Goal: Communication & Community: Answer question/provide support

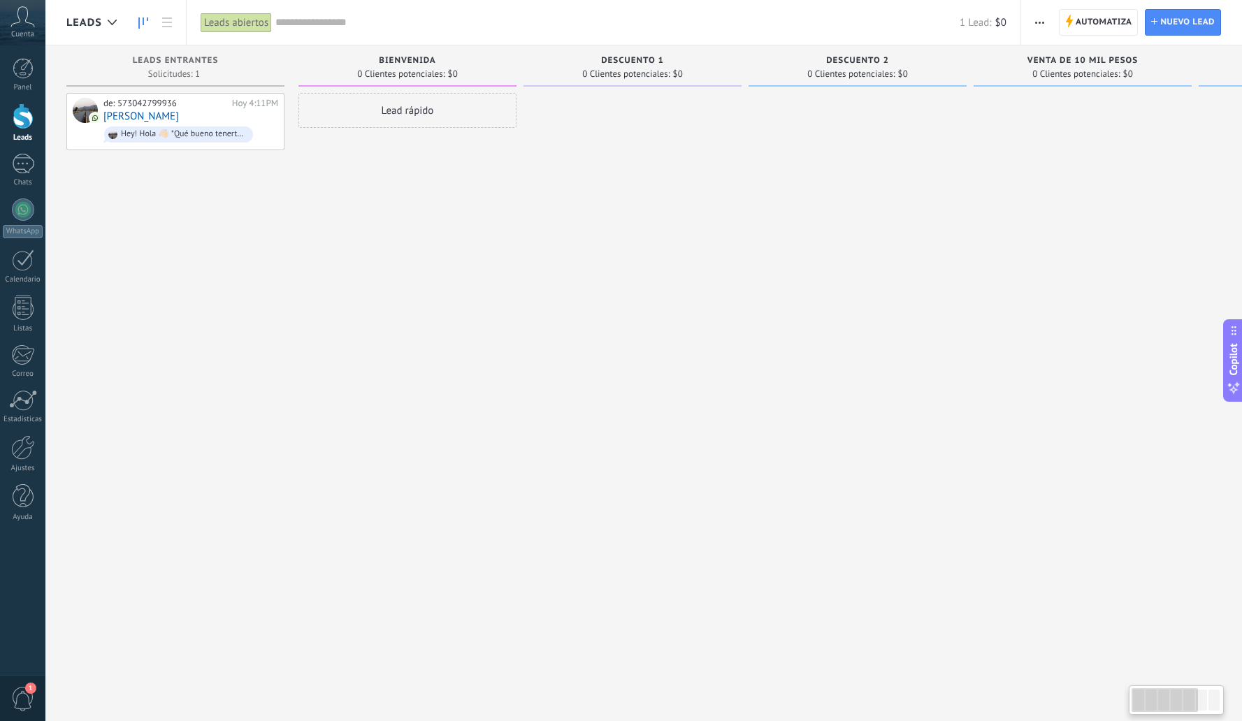
drag, startPoint x: 345, startPoint y: 270, endPoint x: 788, endPoint y: 253, distance: 444.1
click at [784, 256] on div "Leads Entrantes Solicitudes: 1 0 0 0 1 0 0 0 1 de: 573042799936 [DATE] 4:11PM […" at bounding box center [864, 338] width 1596 height 586
click at [26, 450] on div at bounding box center [23, 447] width 24 height 24
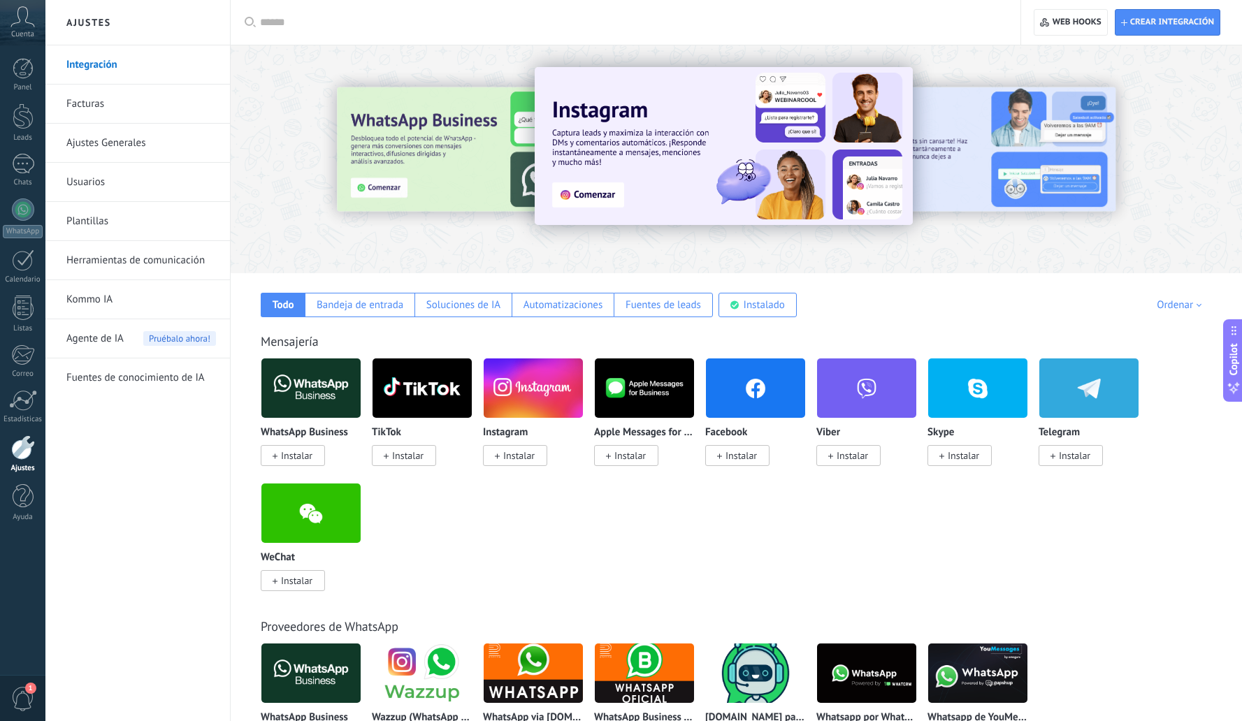
click at [133, 267] on link "Herramientas de comunicación" at bounding box center [141, 260] width 150 height 39
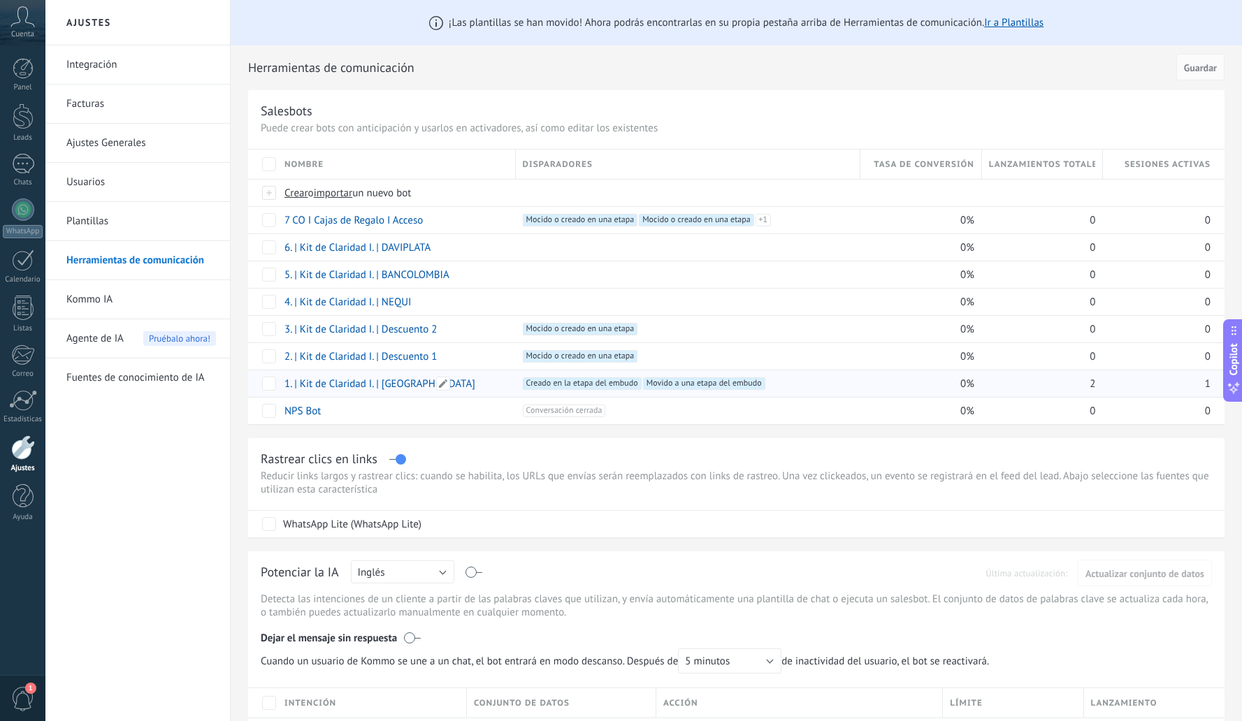
click at [382, 386] on link "1. | Kit de Claridad I. | [GEOGRAPHIC_DATA]" at bounding box center [379, 383] width 191 height 13
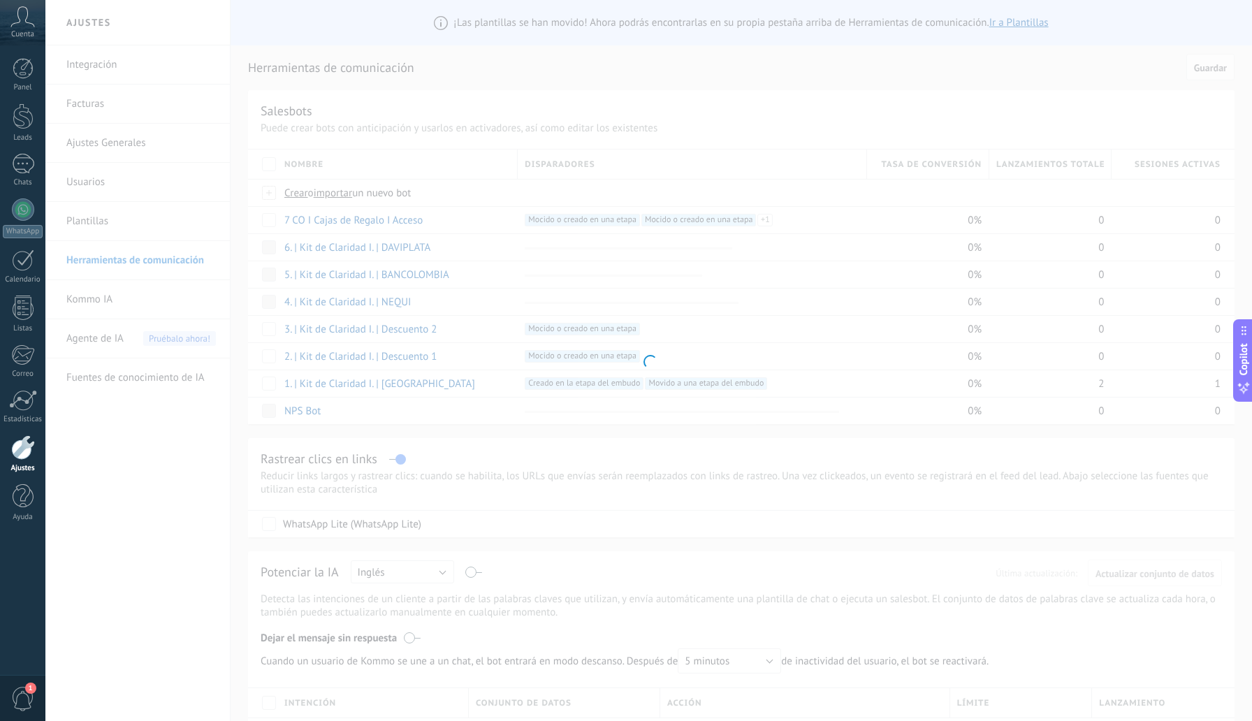
type input "**********"
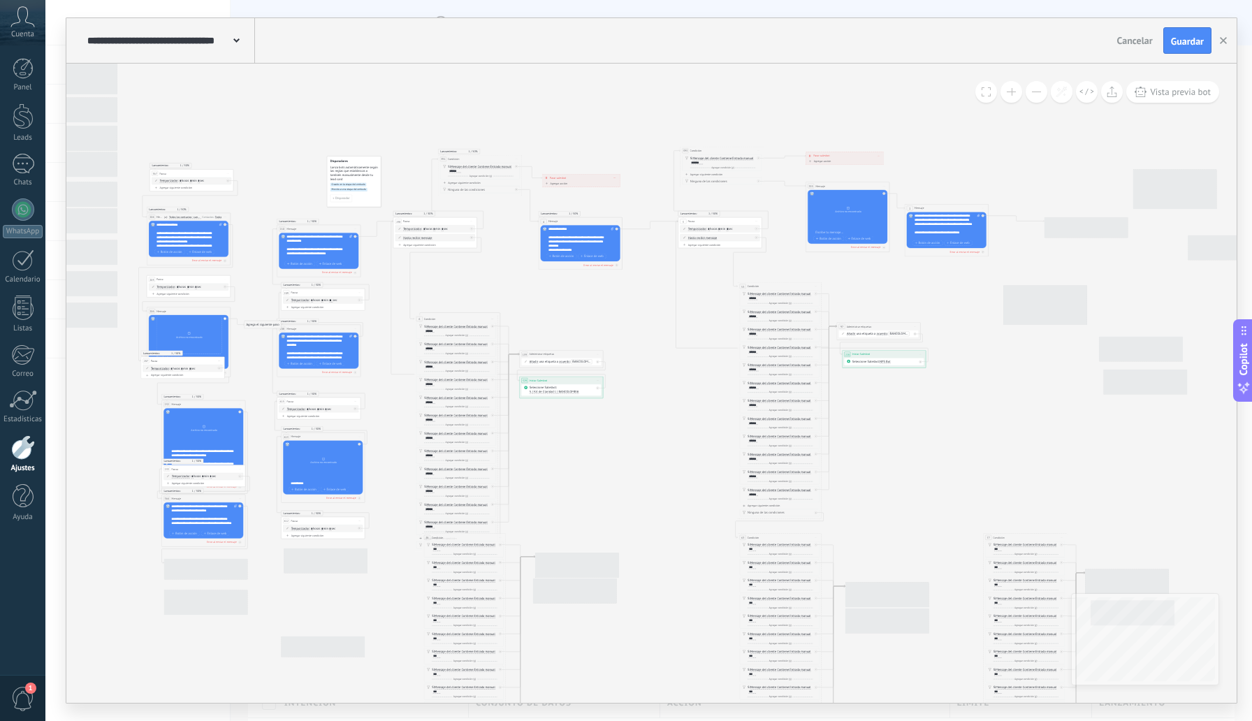
drag, startPoint x: 629, startPoint y: 326, endPoint x: 635, endPoint y: 307, distance: 19.7
click at [635, 307] on icon at bounding box center [859, 444] width 2274 height 1009
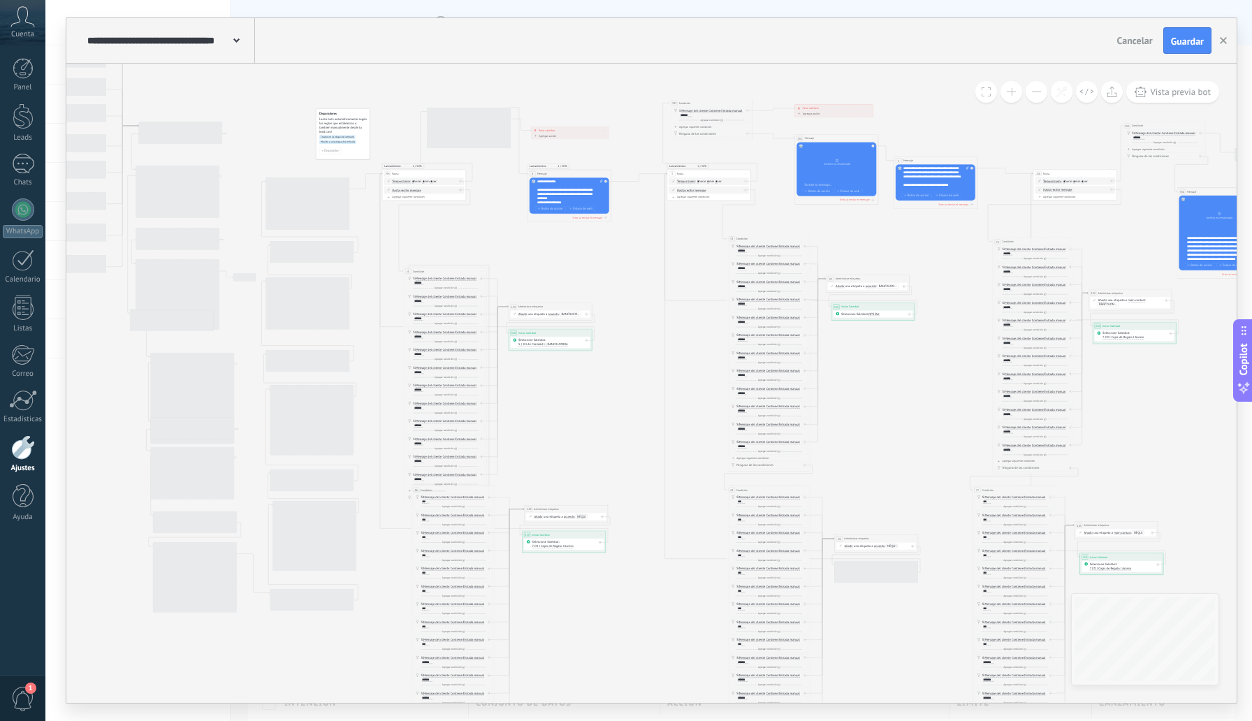
drag, startPoint x: 960, startPoint y: 310, endPoint x: 948, endPoint y: 263, distance: 49.0
click at [948, 263] on icon at bounding box center [848, 396] width 2274 height 1009
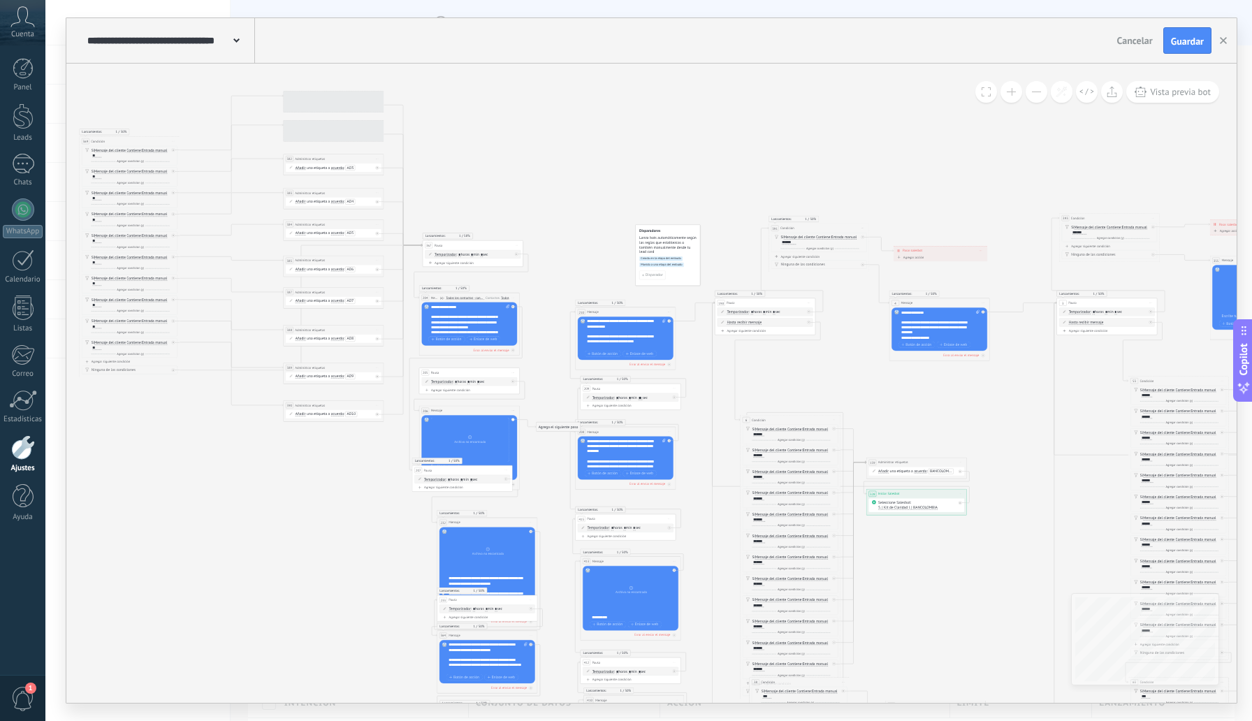
drag, startPoint x: 367, startPoint y: 212, endPoint x: 759, endPoint y: 367, distance: 421.4
click at [759, 367] on icon at bounding box center [1274, 570] width 2728 height 1211
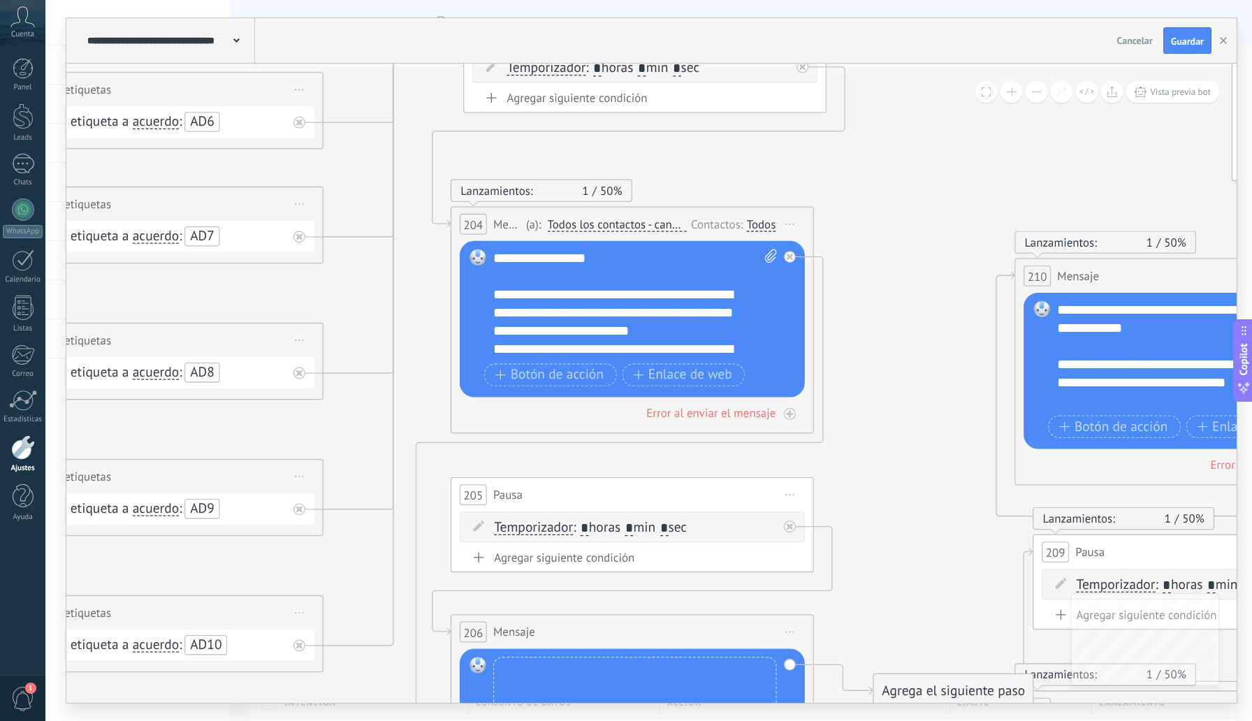
click at [672, 291] on div "**********" at bounding box center [635, 304] width 284 height 109
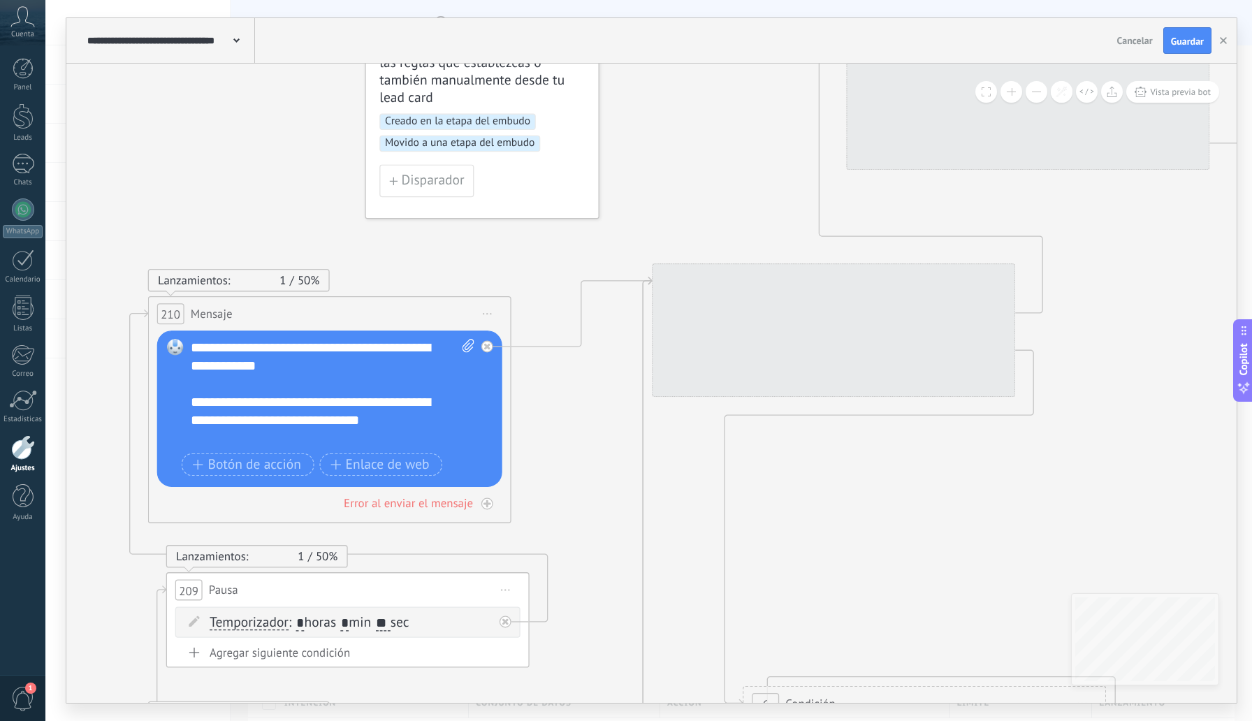
drag, startPoint x: 861, startPoint y: 186, endPoint x: 916, endPoint y: 223, distance: 65.9
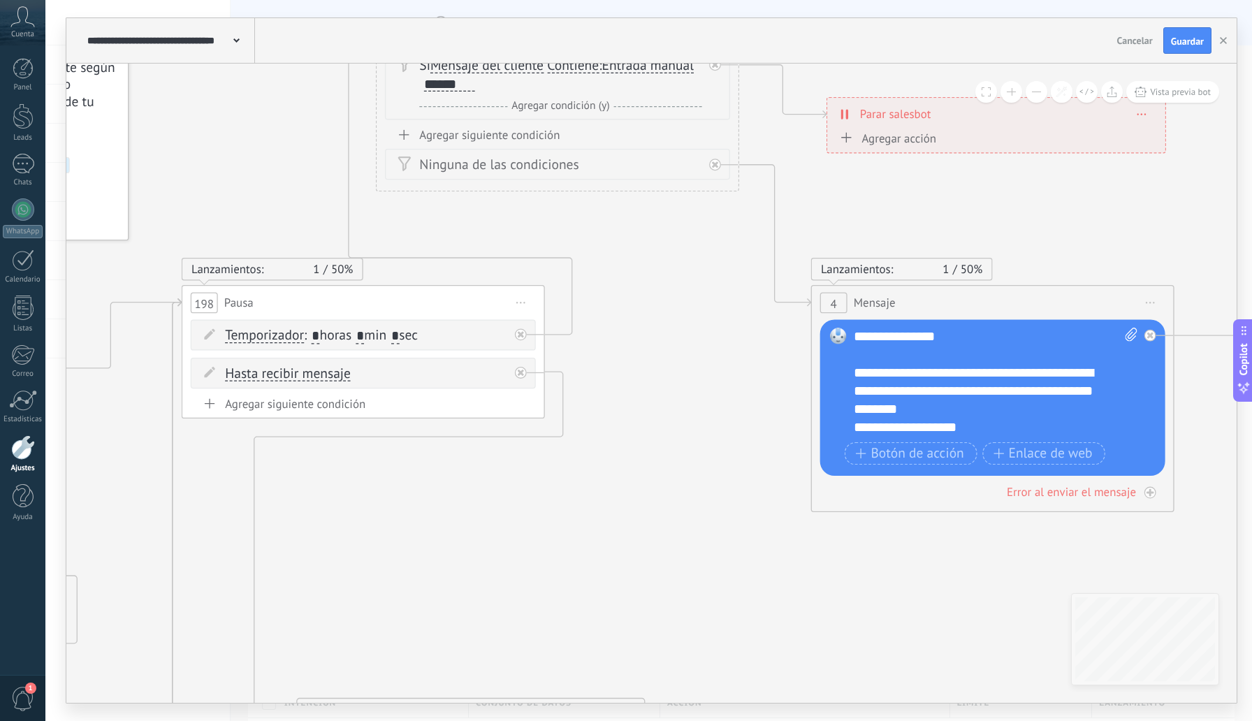
drag, startPoint x: 660, startPoint y: 128, endPoint x: 191, endPoint y: 156, distance: 470.5
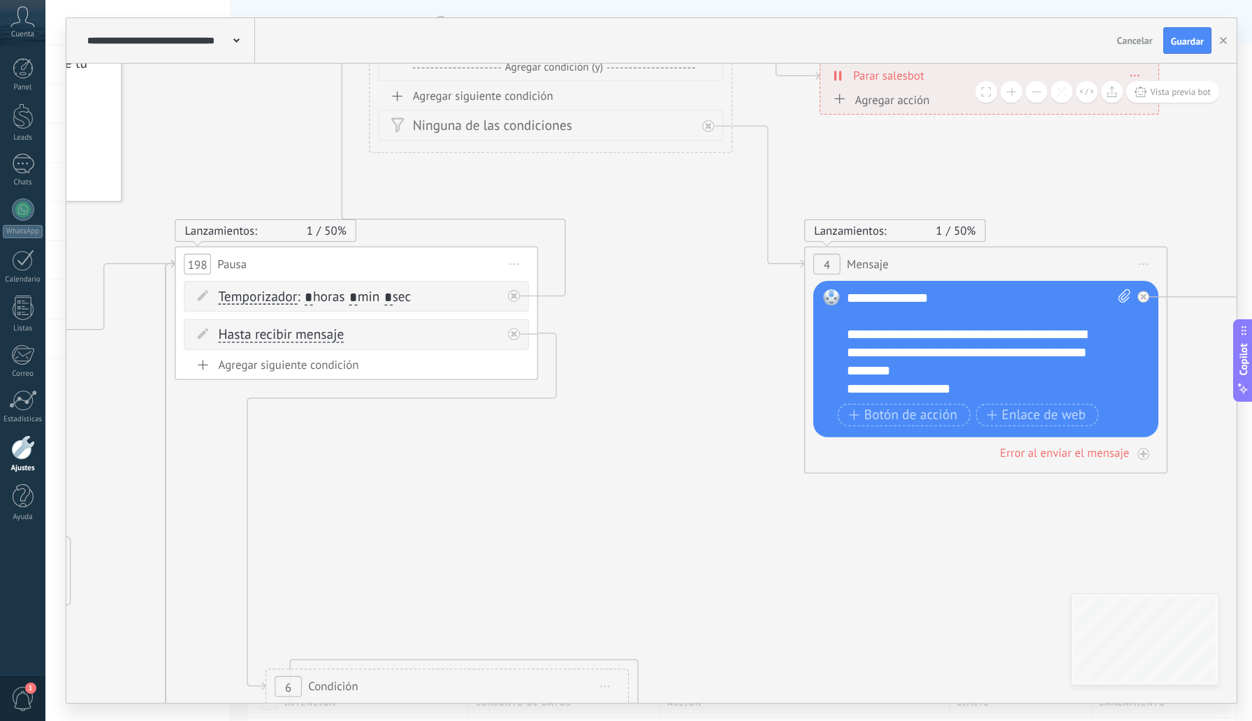
drag, startPoint x: 689, startPoint y: 329, endPoint x: 686, endPoint y: 294, distance: 35.8
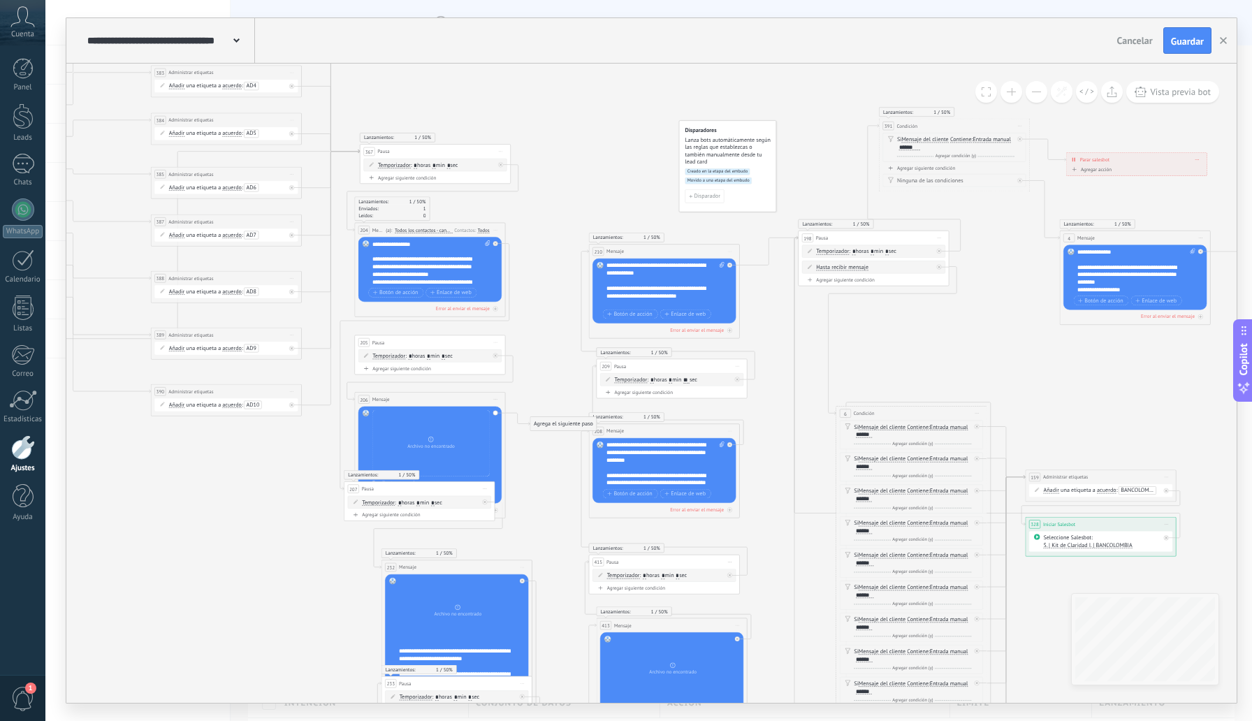
drag, startPoint x: 276, startPoint y: 157, endPoint x: 595, endPoint y: 117, distance: 322.0
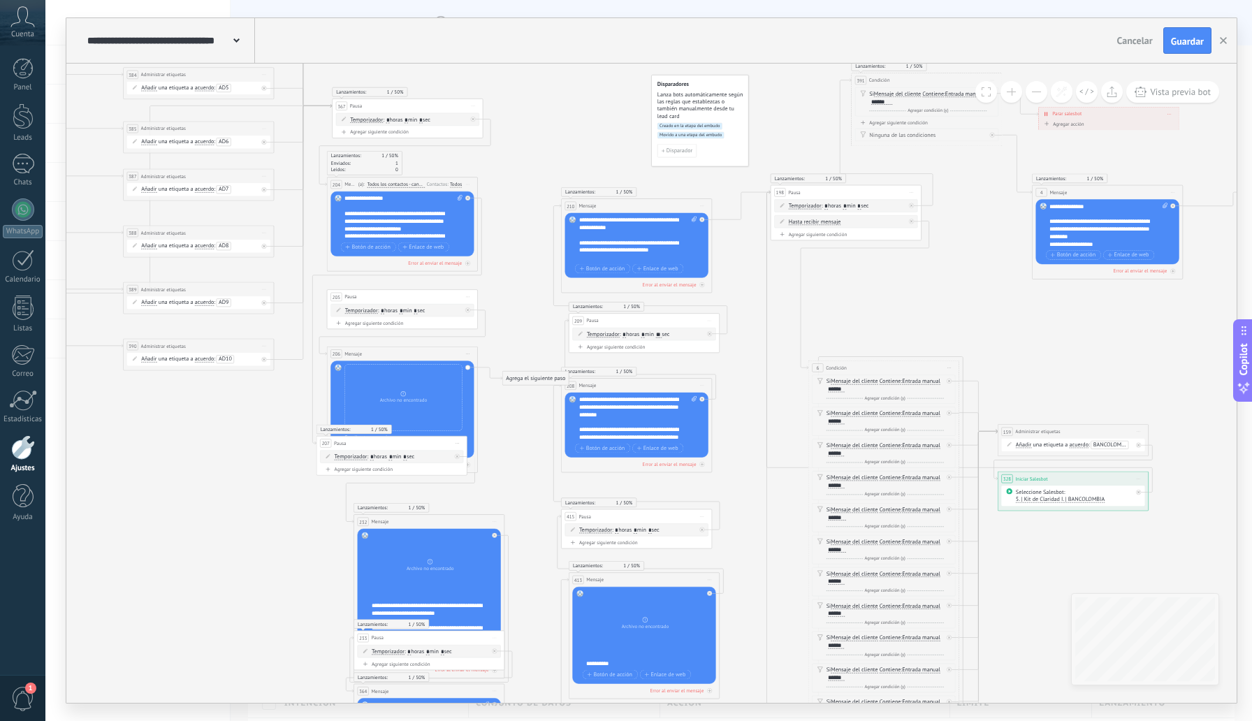
drag, startPoint x: 549, startPoint y: 205, endPoint x: 525, endPoint y: 160, distance: 51.6
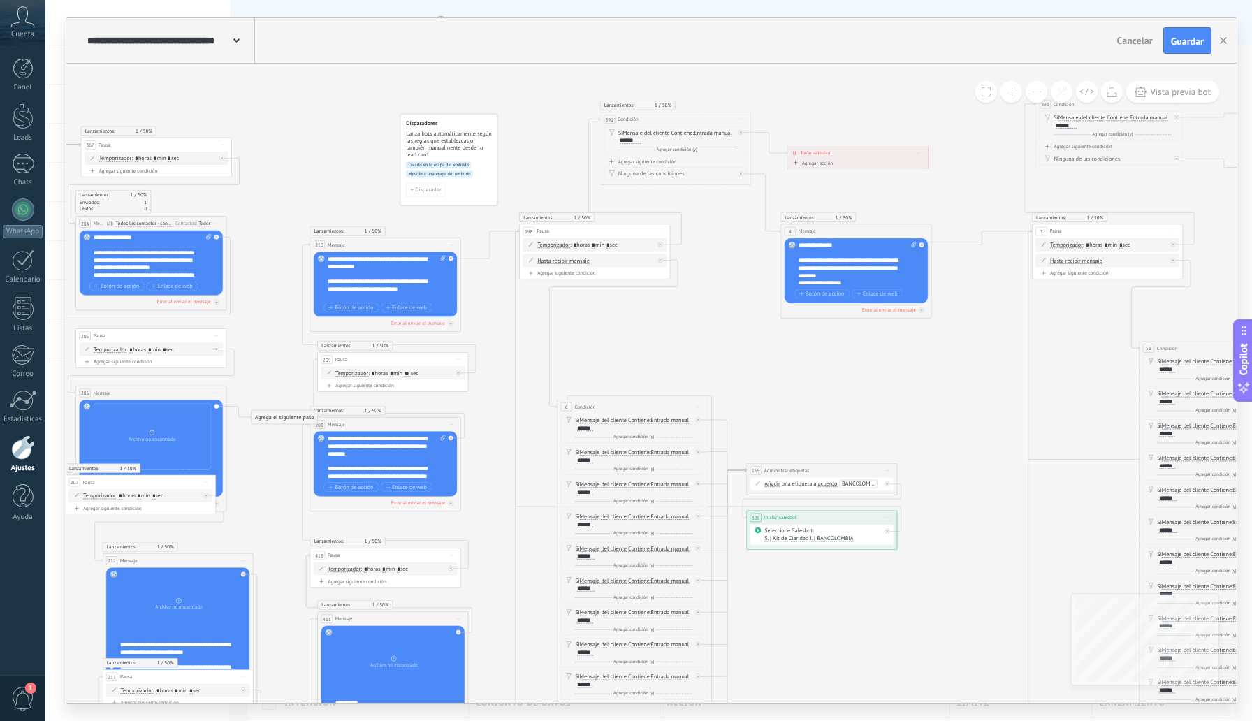
drag, startPoint x: 597, startPoint y: 136, endPoint x: 339, endPoint y: 180, distance: 261.6
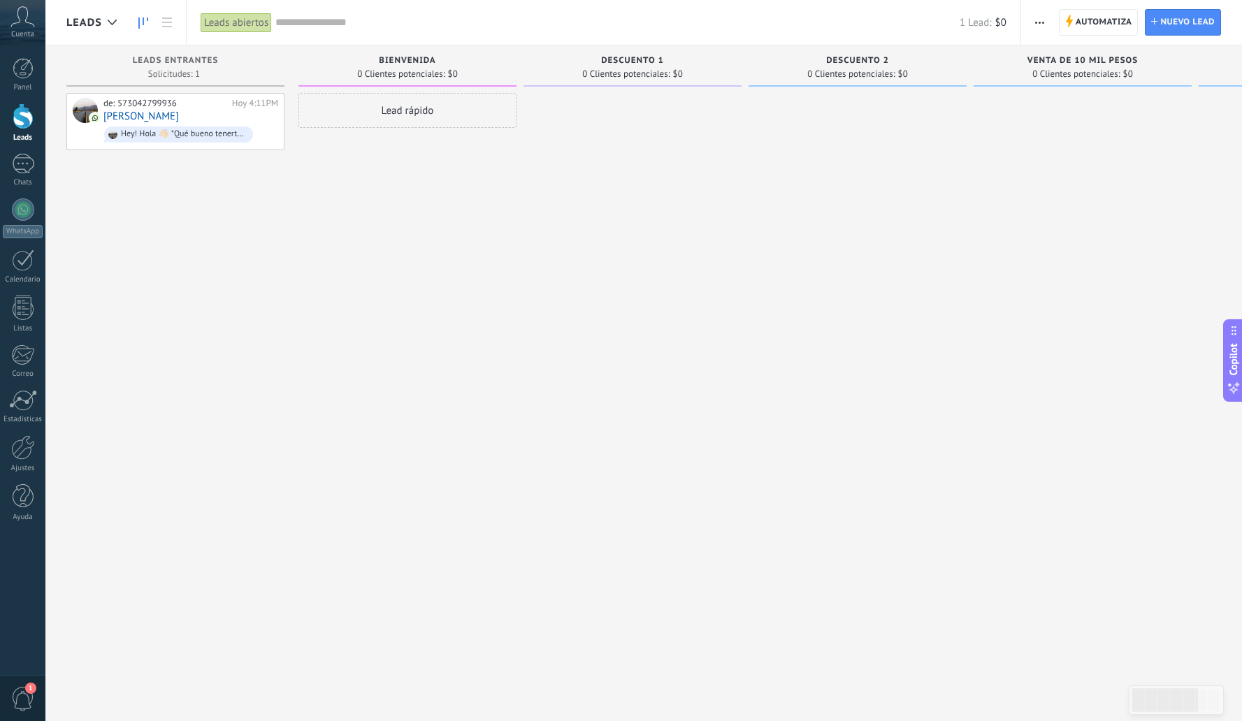
drag, startPoint x: 831, startPoint y: 192, endPoint x: 862, endPoint y: 210, distance: 36.0
click at [862, 210] on div at bounding box center [858, 362] width 218 height 539
click at [24, 445] on div at bounding box center [23, 447] width 24 height 24
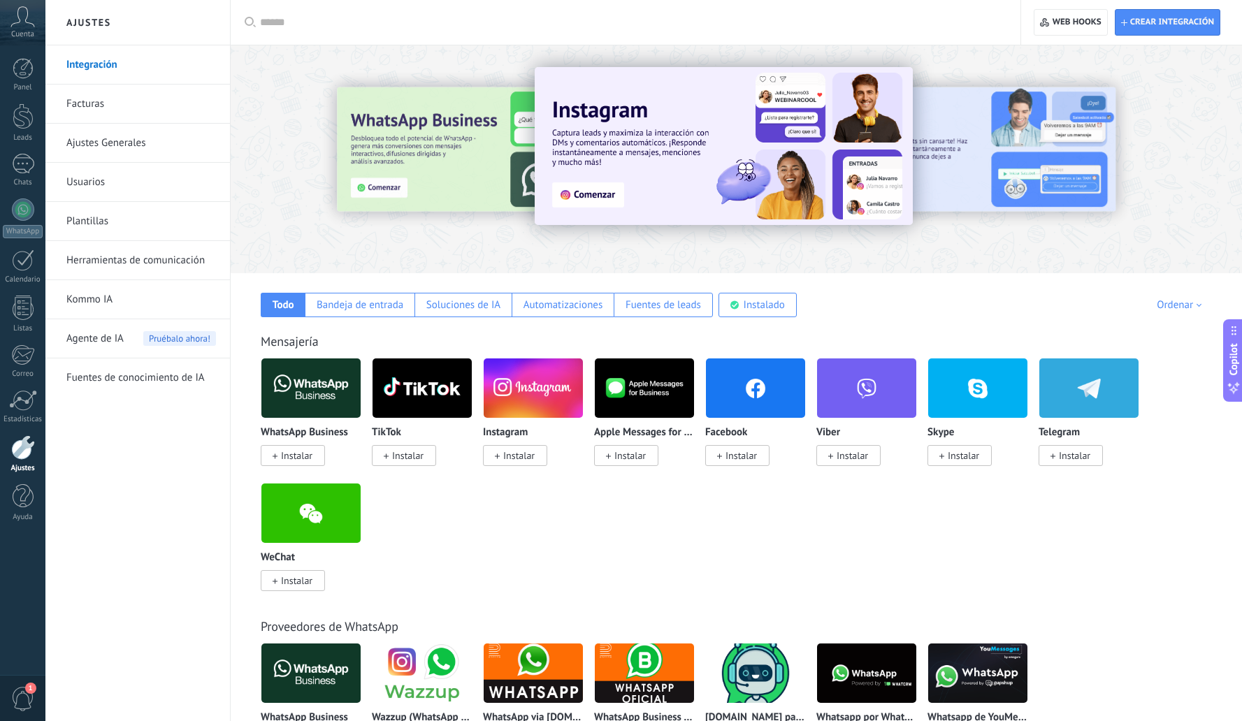
click at [132, 259] on link "Herramientas de comunicación" at bounding box center [141, 260] width 150 height 39
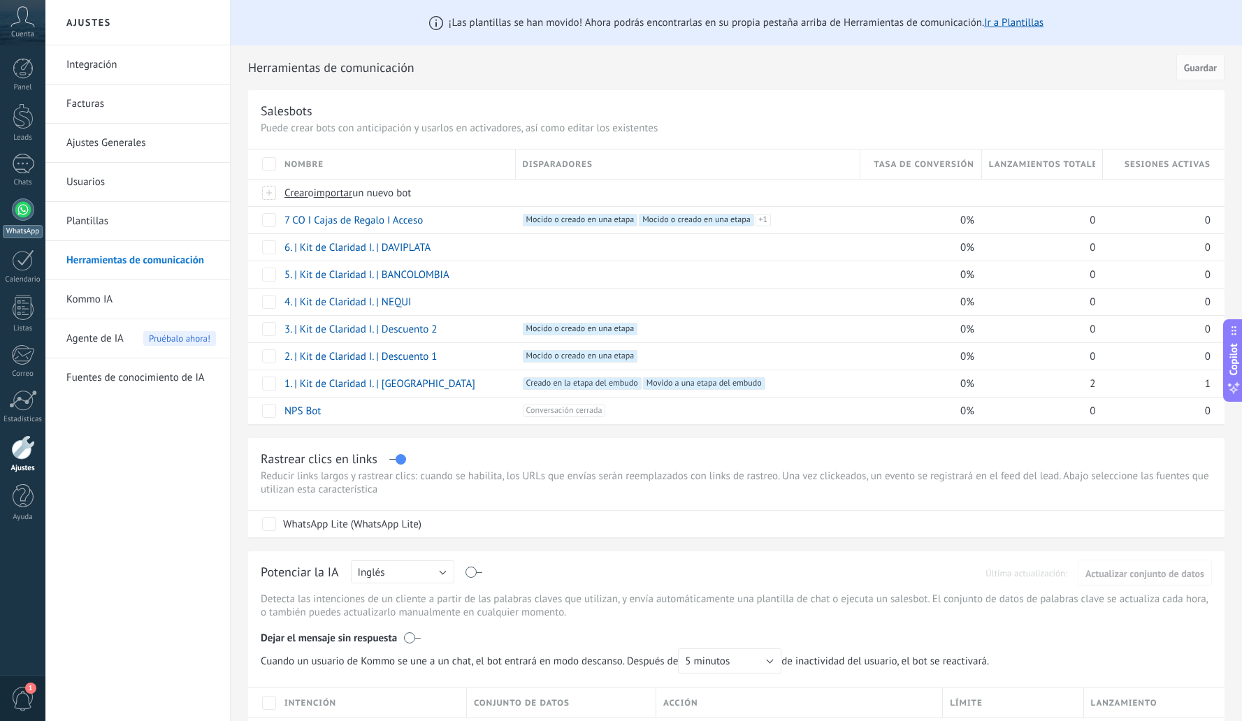
click at [33, 218] on link "WhatsApp" at bounding box center [22, 218] width 45 height 40
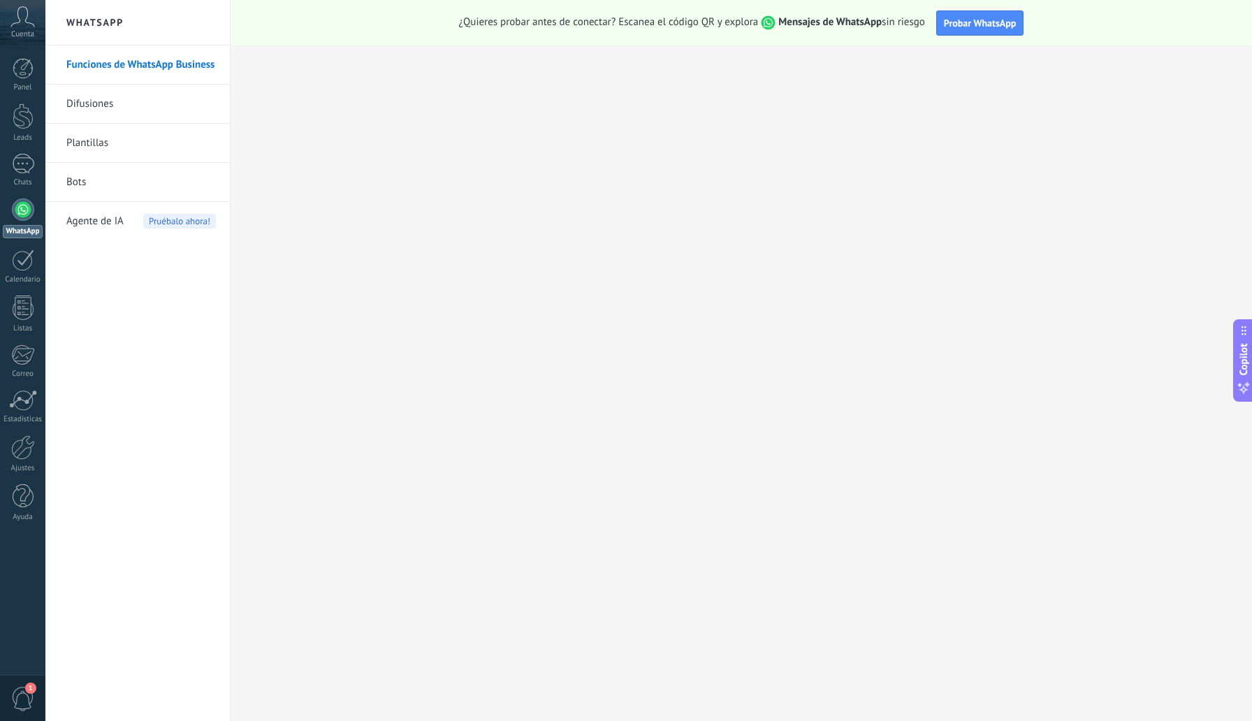
click at [102, 103] on link "Difusiones" at bounding box center [141, 104] width 150 height 39
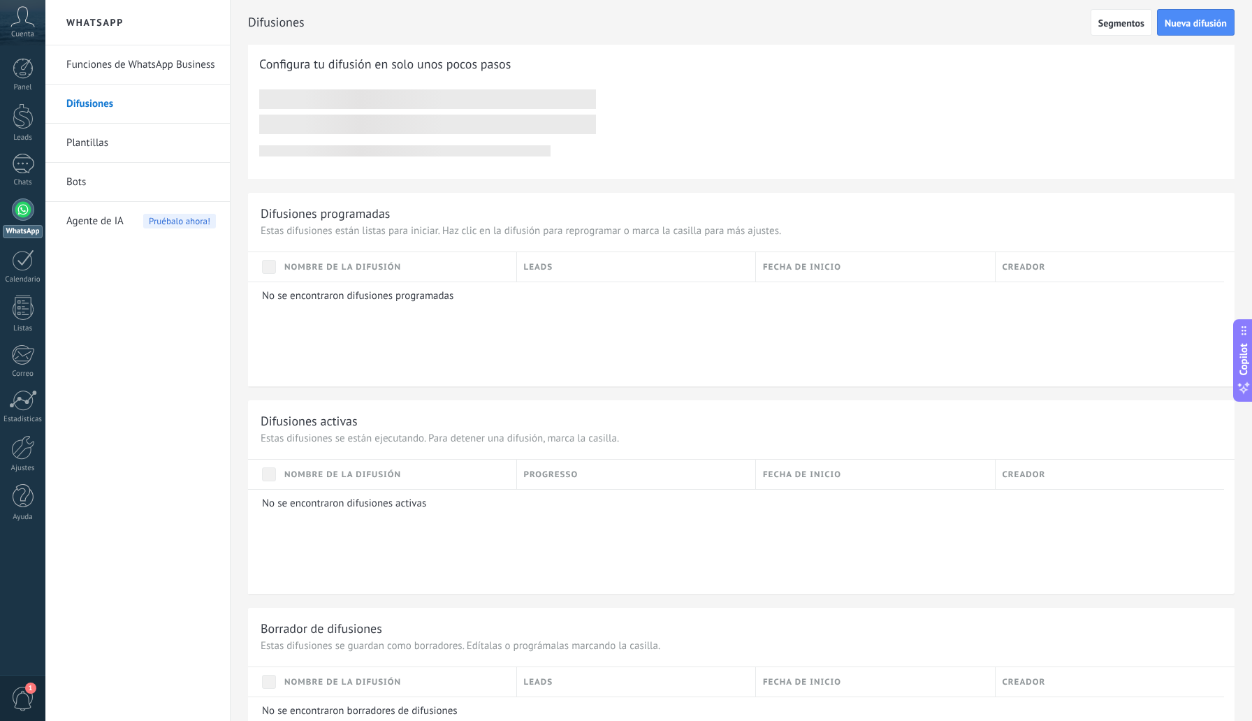
click at [93, 179] on link "Bots" at bounding box center [141, 182] width 150 height 39
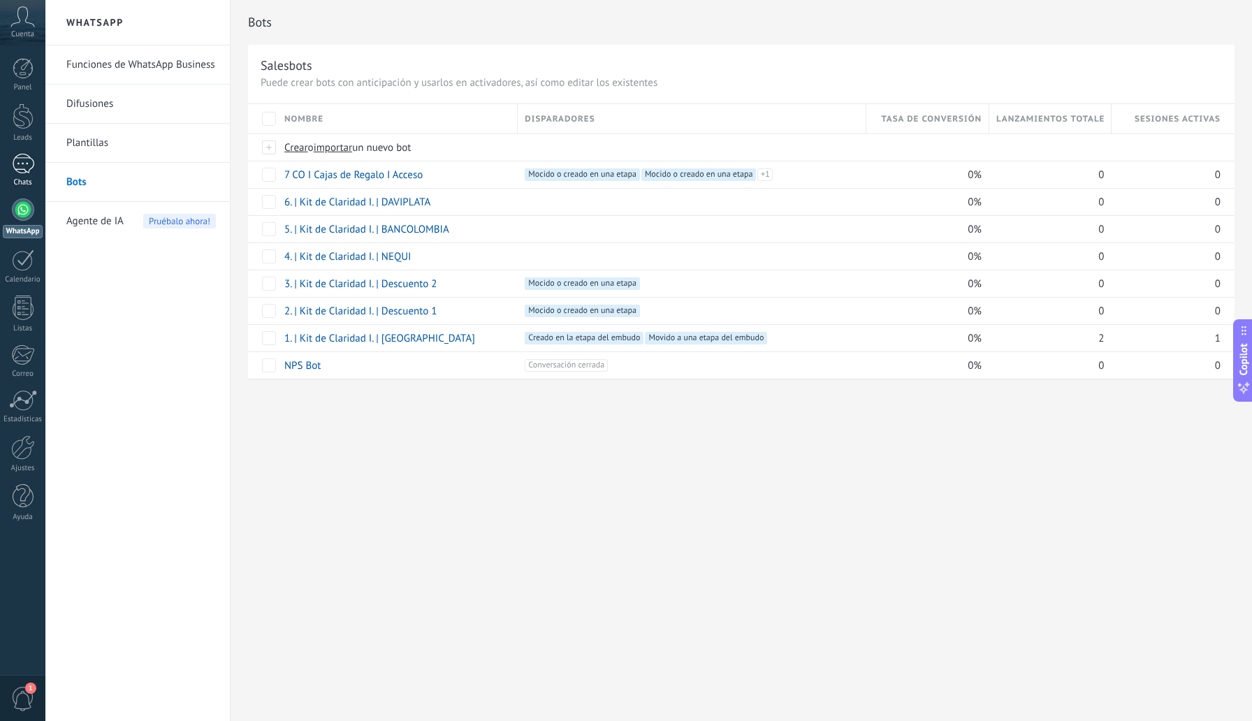
click at [24, 159] on div "1" at bounding box center [23, 164] width 22 height 20
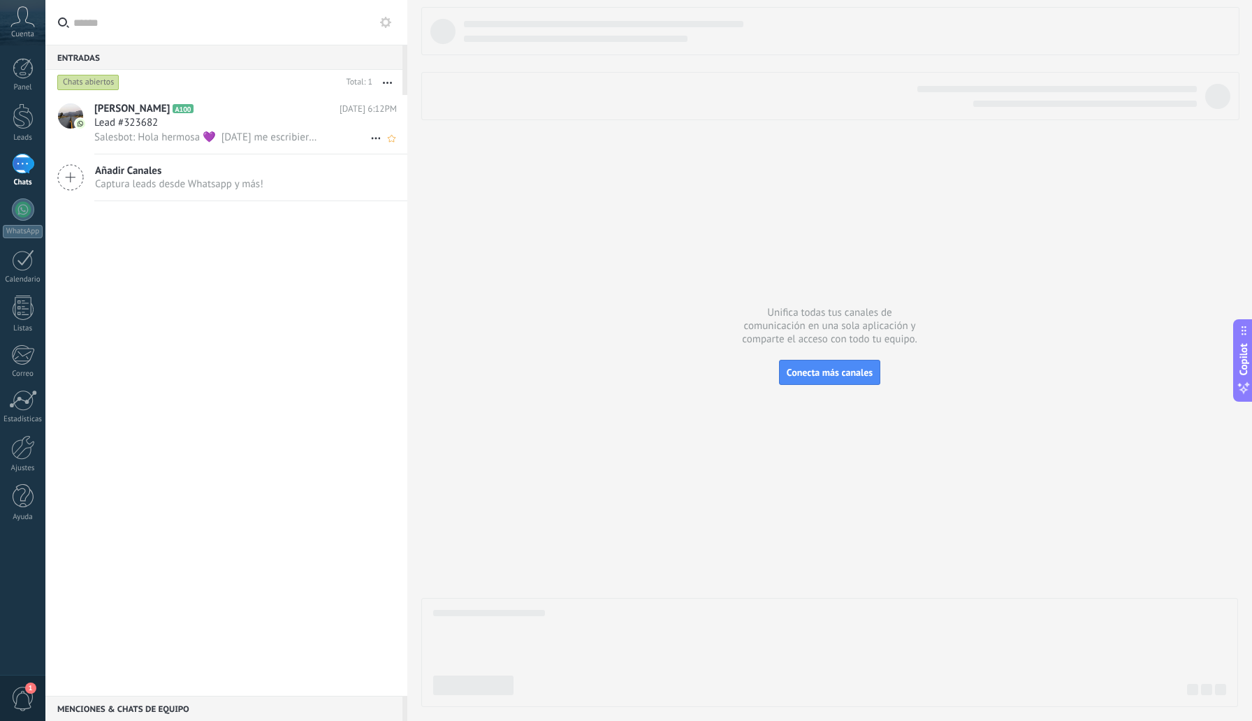
click at [240, 108] on h2 "Emanuel Gallardo A100" at bounding box center [216, 109] width 245 height 14
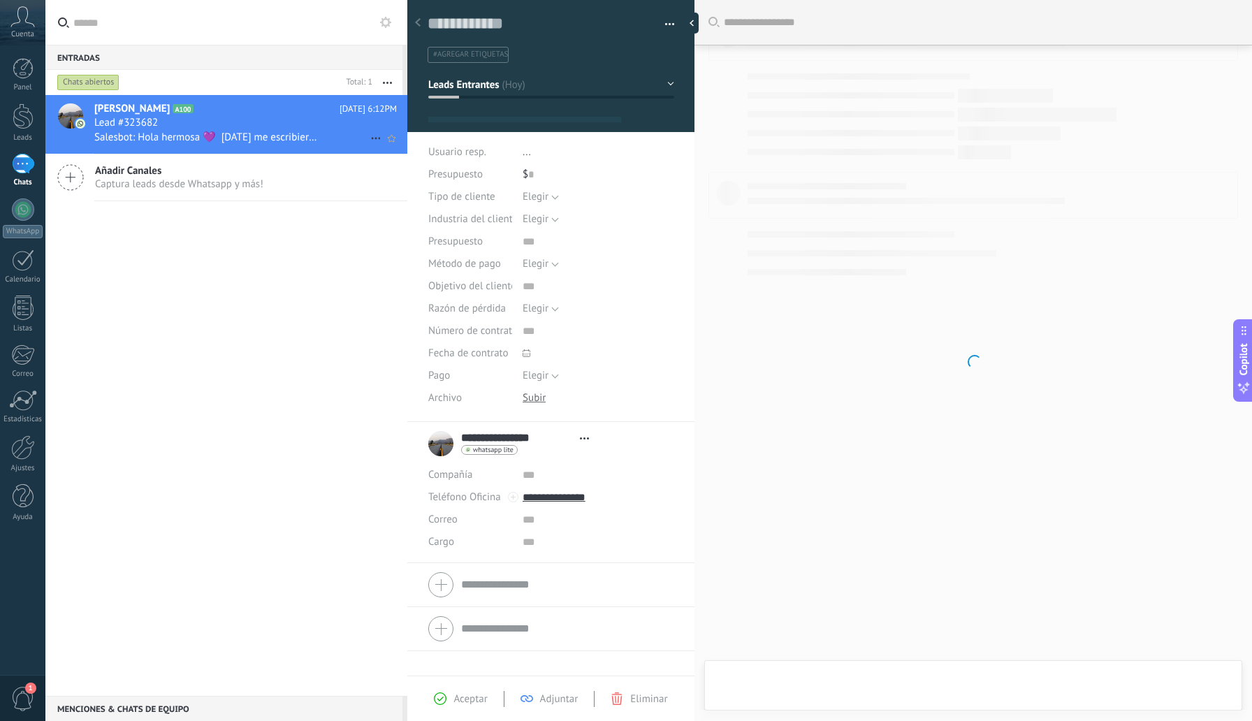
type textarea "**********"
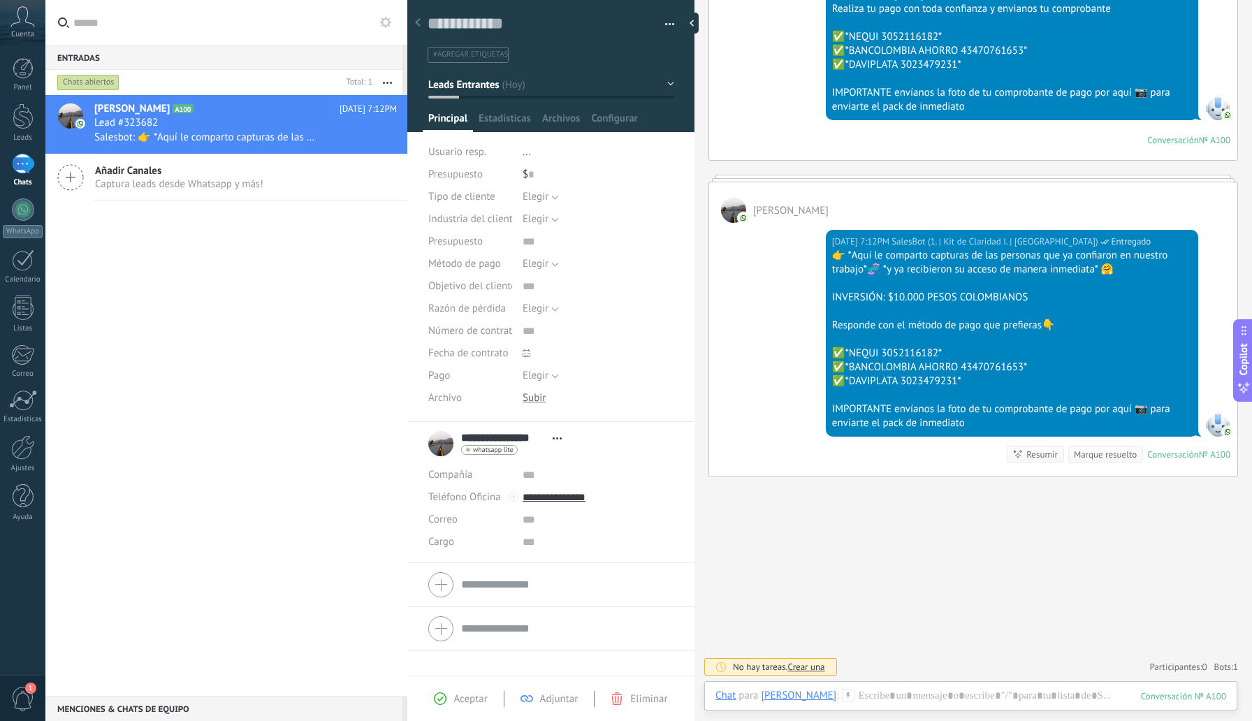
scroll to position [2035, 0]
